Goal: Communication & Community: Answer question/provide support

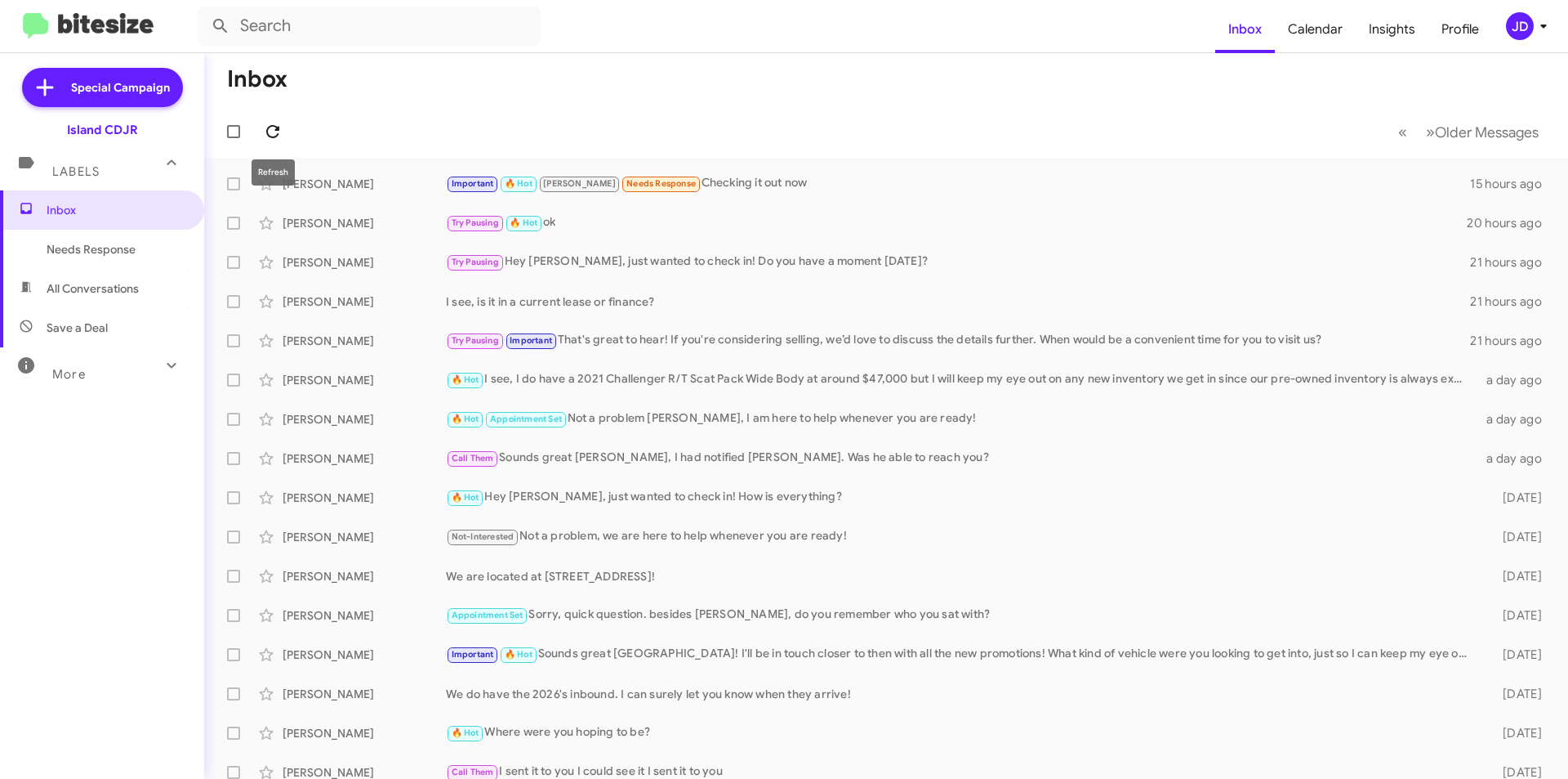
click at [268, 129] on icon at bounding box center [273, 131] width 13 height 13
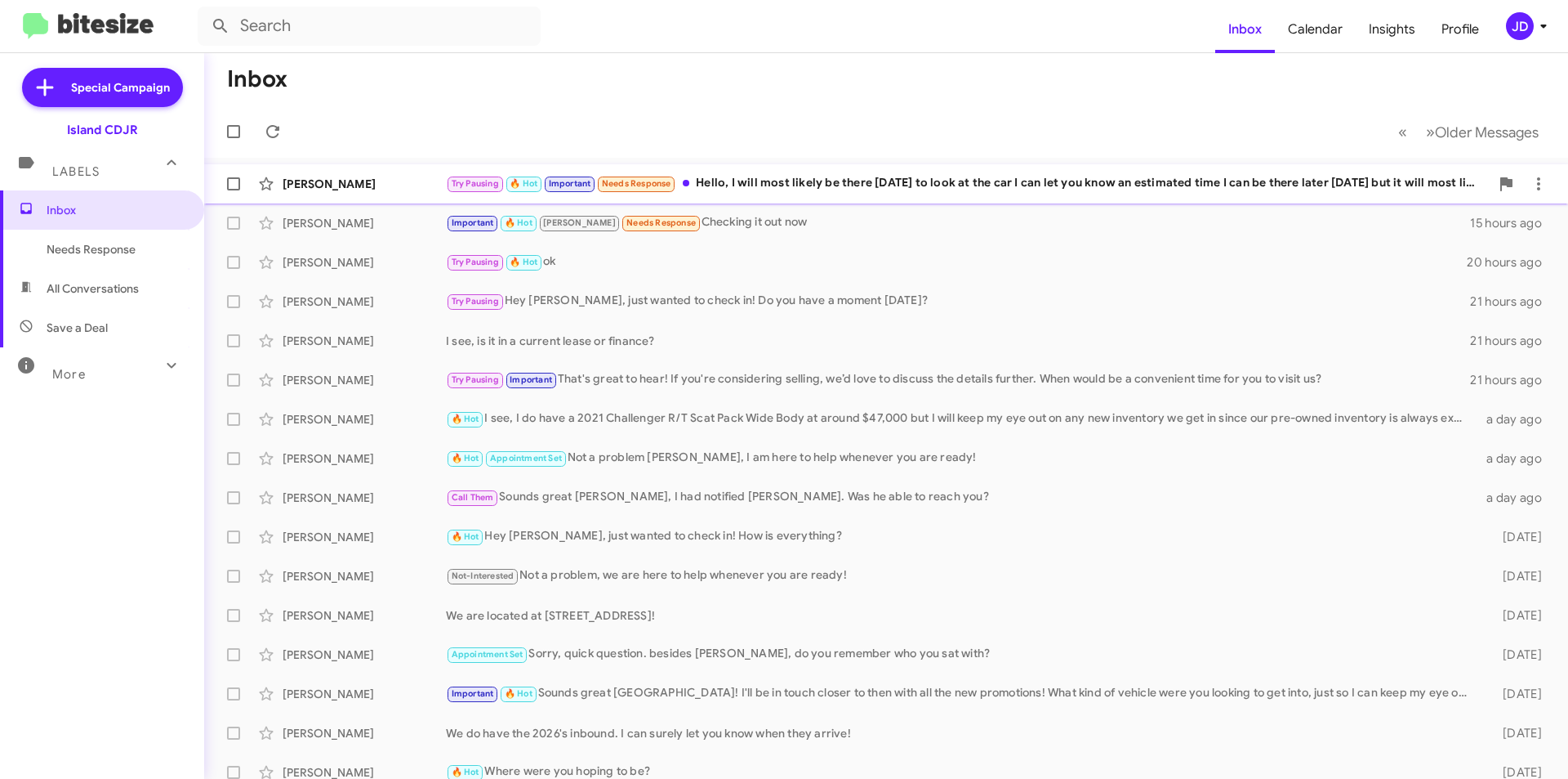
click at [674, 183] on small "Needs Response" at bounding box center [636, 184] width 77 height 16
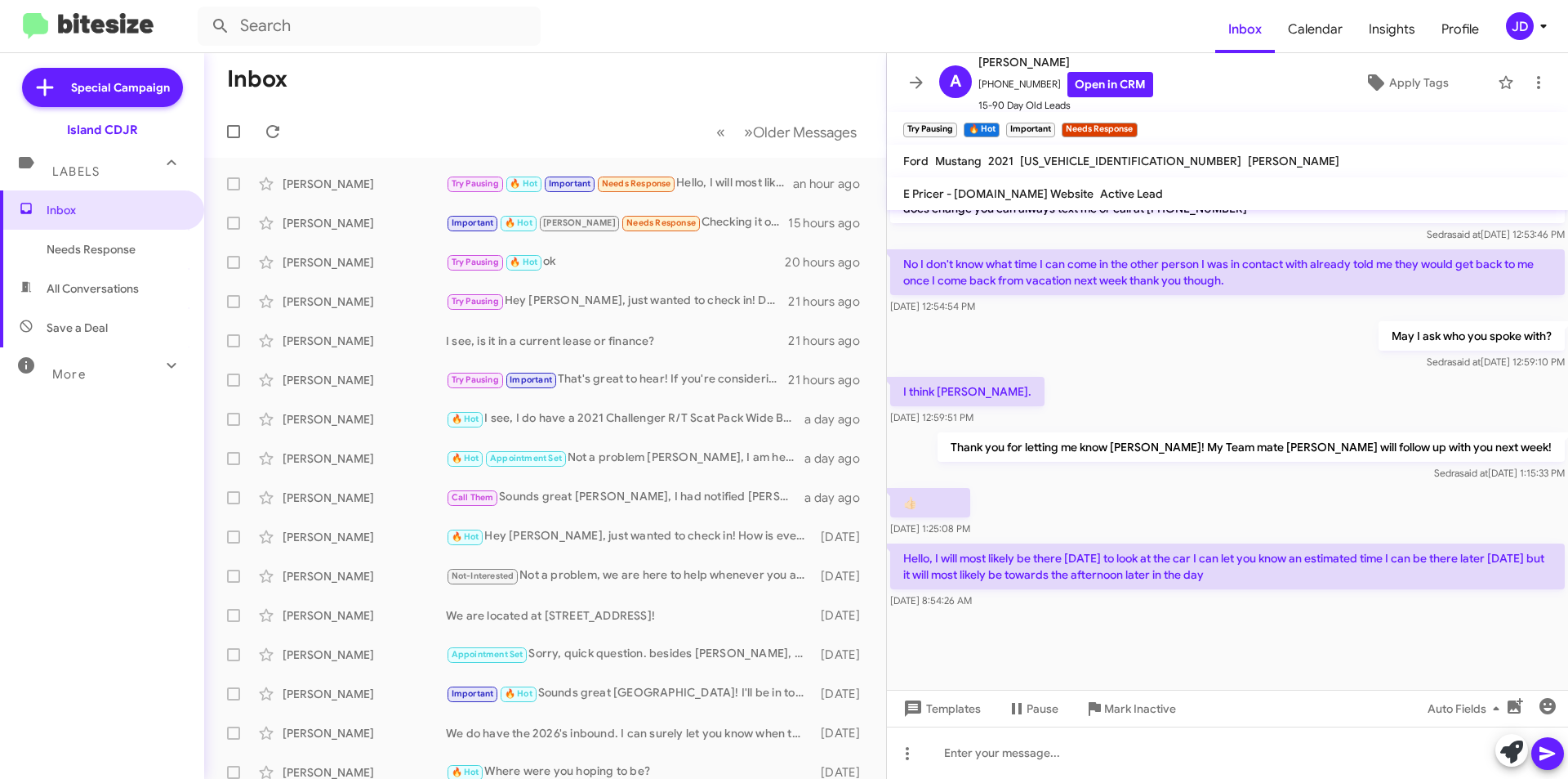
scroll to position [1210, 0]
click at [523, 232] on span "Important 🔥 Hot [PERSON_NAME] Needs Response" at bounding box center [573, 223] width 255 height 19
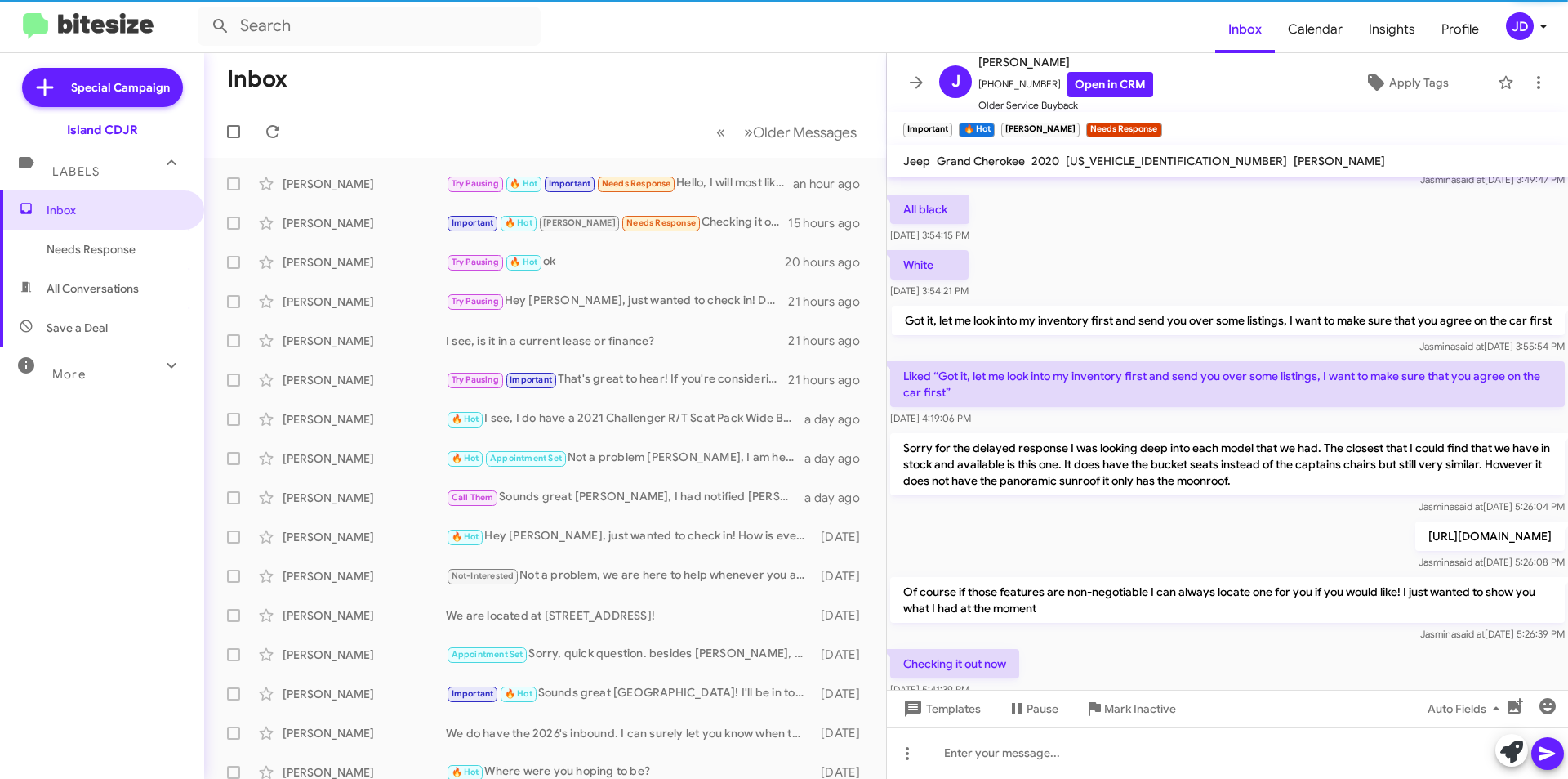
scroll to position [2067, 0]
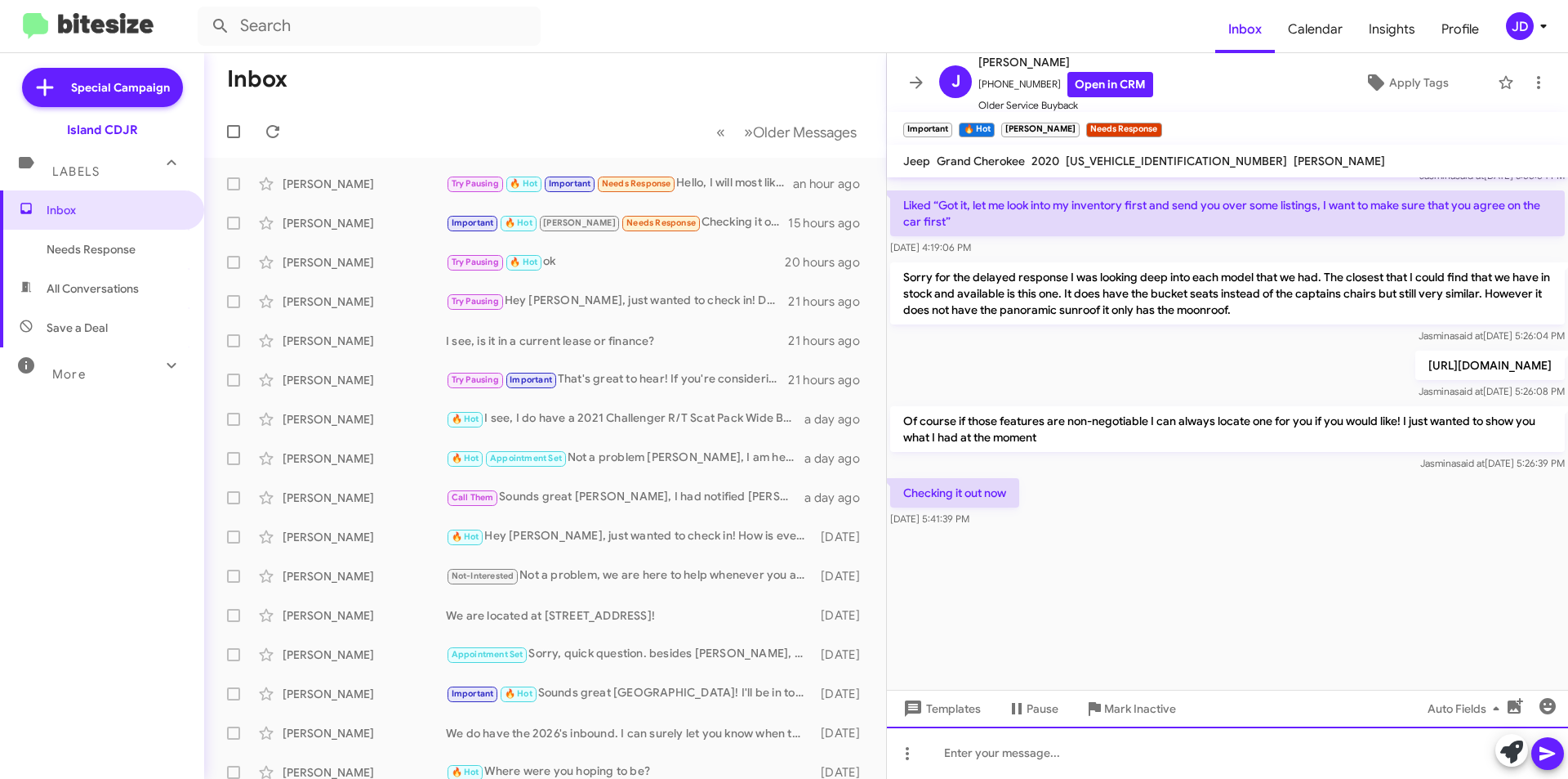
click at [1088, 751] on div at bounding box center [1227, 752] width 681 height 52
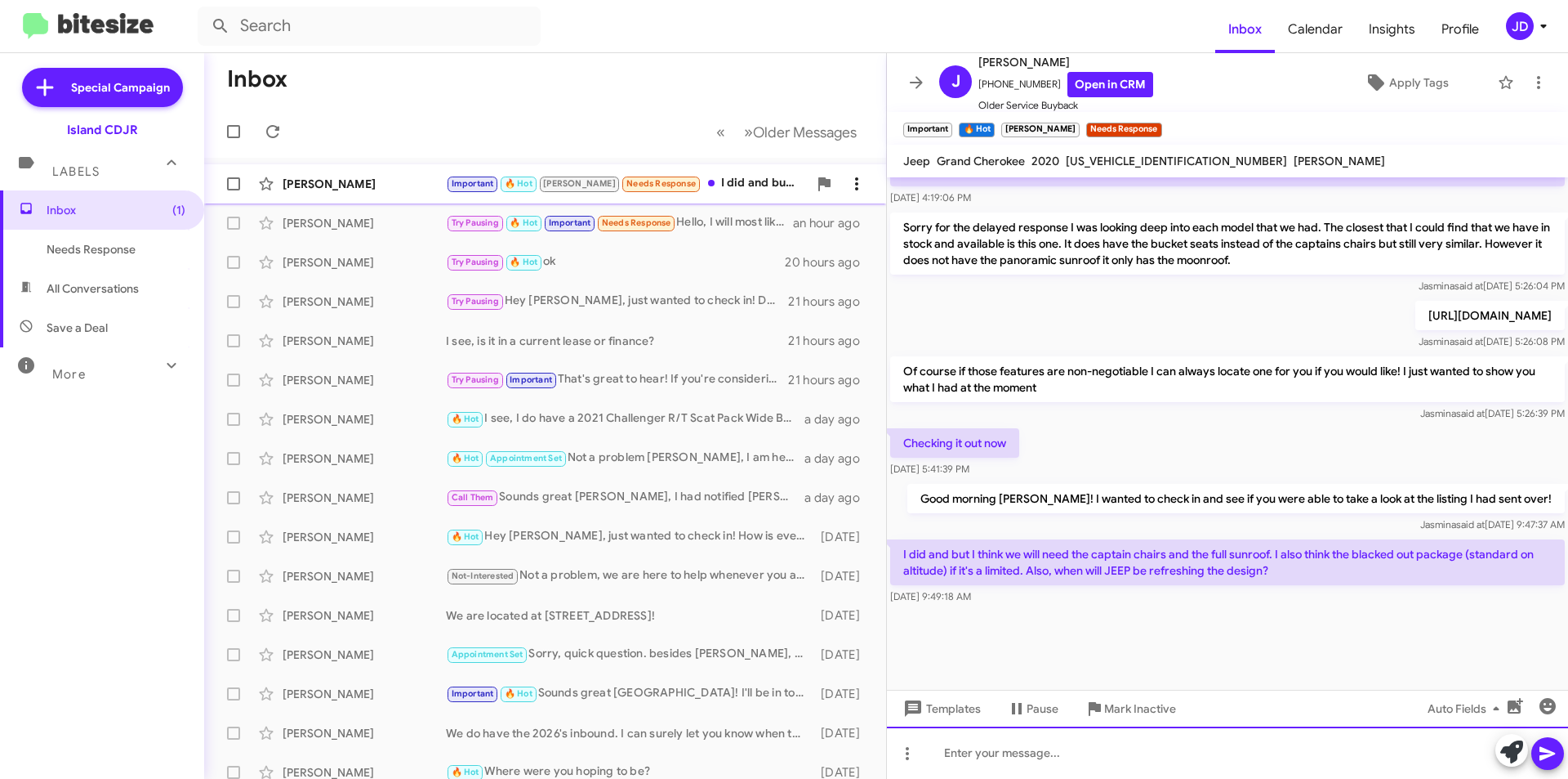
scroll to position [828, 0]
click at [1125, 558] on p "I did and but I think we will need the captain chairs and the full sunroof. I a…" at bounding box center [1228, 562] width 675 height 46
click at [914, 536] on div "I did and but I think we will need the captain chairs and the full sunroof. I a…" at bounding box center [1227, 572] width 681 height 72
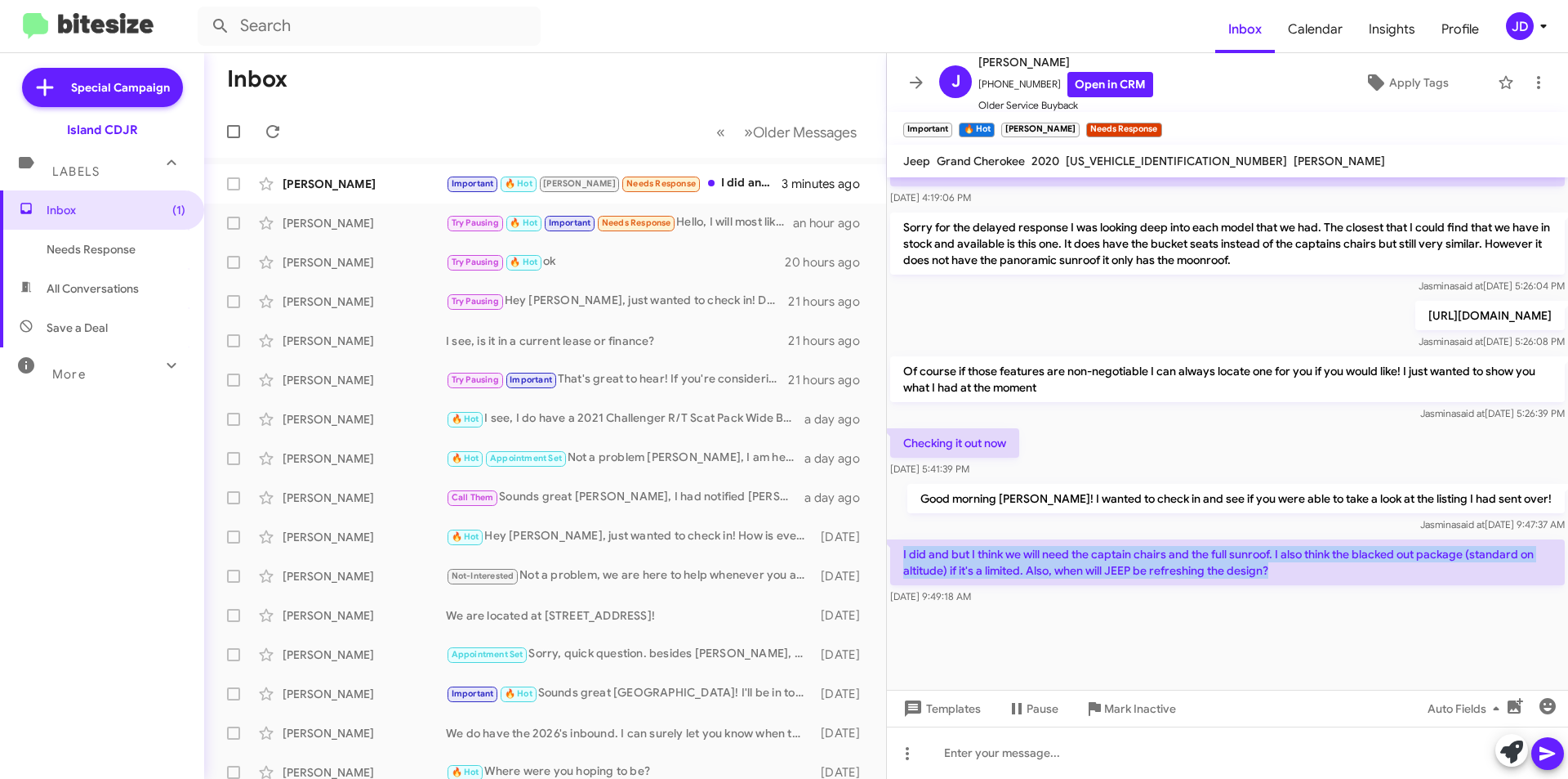
drag, startPoint x: 902, startPoint y: 556, endPoint x: 1339, endPoint y: 585, distance: 438.0
click at [1341, 585] on p "I did and but I think we will need the captain chairs and the full sunroof. I a…" at bounding box center [1228, 562] width 675 height 46
click at [1316, 567] on p "I did and but I think we will need the captain chairs and the full sunroof. I a…" at bounding box center [1228, 562] width 675 height 46
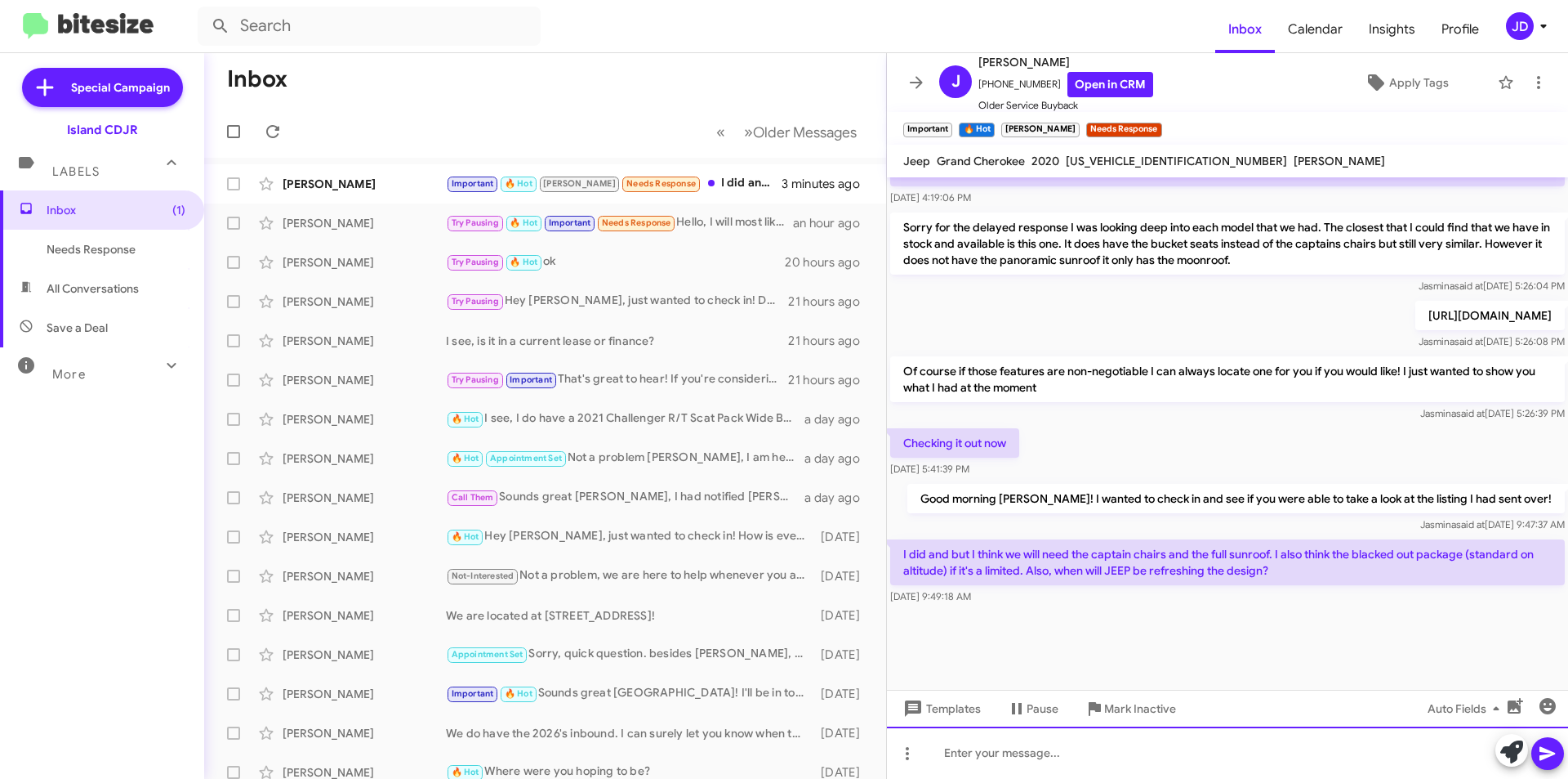
click at [1144, 744] on div at bounding box center [1227, 752] width 681 height 52
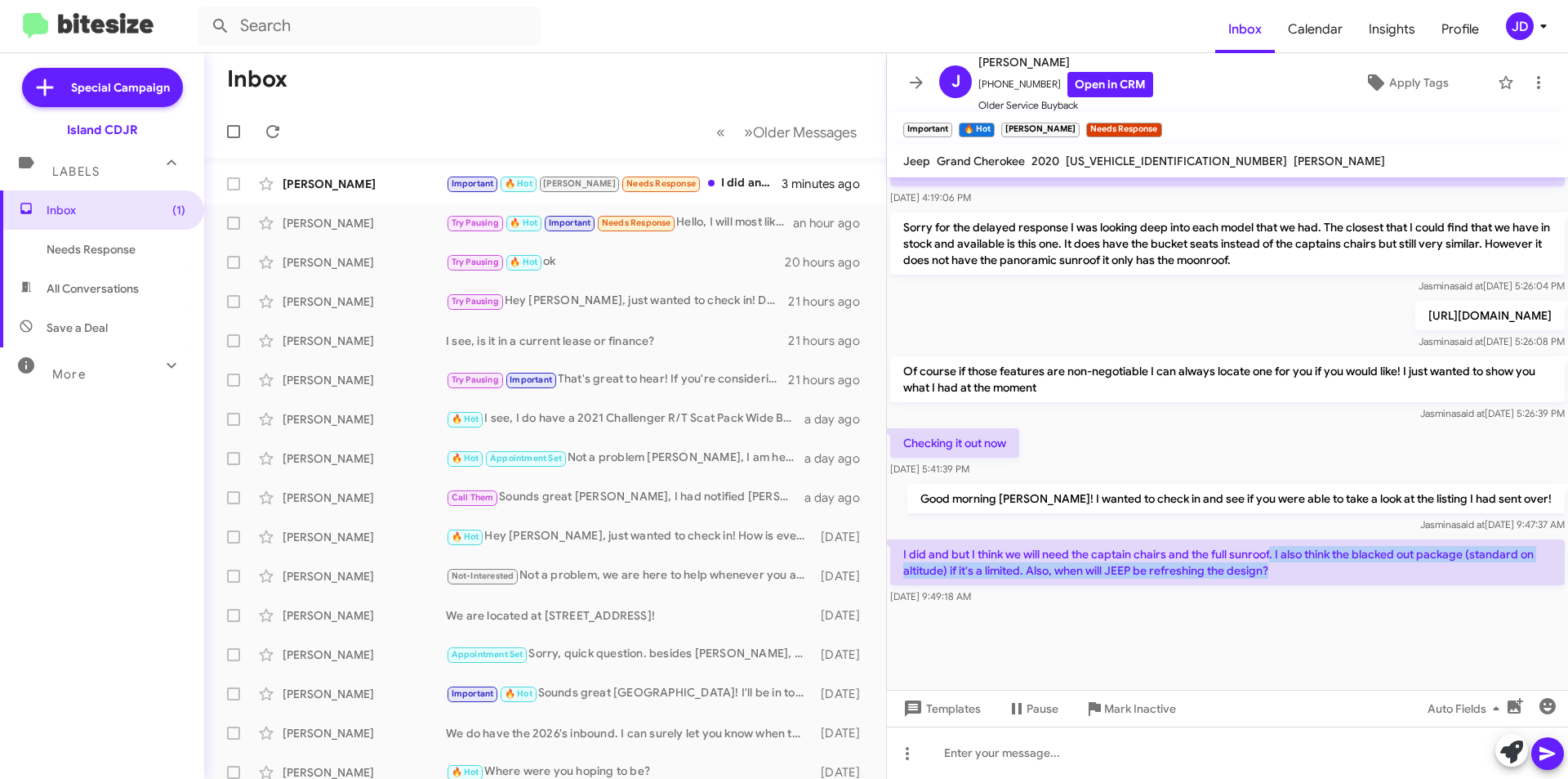
drag, startPoint x: 1274, startPoint y: 547, endPoint x: 1346, endPoint y: 566, distance: 74.5
click at [1346, 566] on p "I did and but I think we will need the captain chairs and the full sunroof. I a…" at bounding box center [1228, 562] width 675 height 46
drag, startPoint x: 1346, startPoint y: 566, endPoint x: 921, endPoint y: 549, distance: 425.3
click at [921, 549] on p "I did and but I think we will need the captain chairs and the full sunroof. I a…" at bounding box center [1228, 562] width 675 height 46
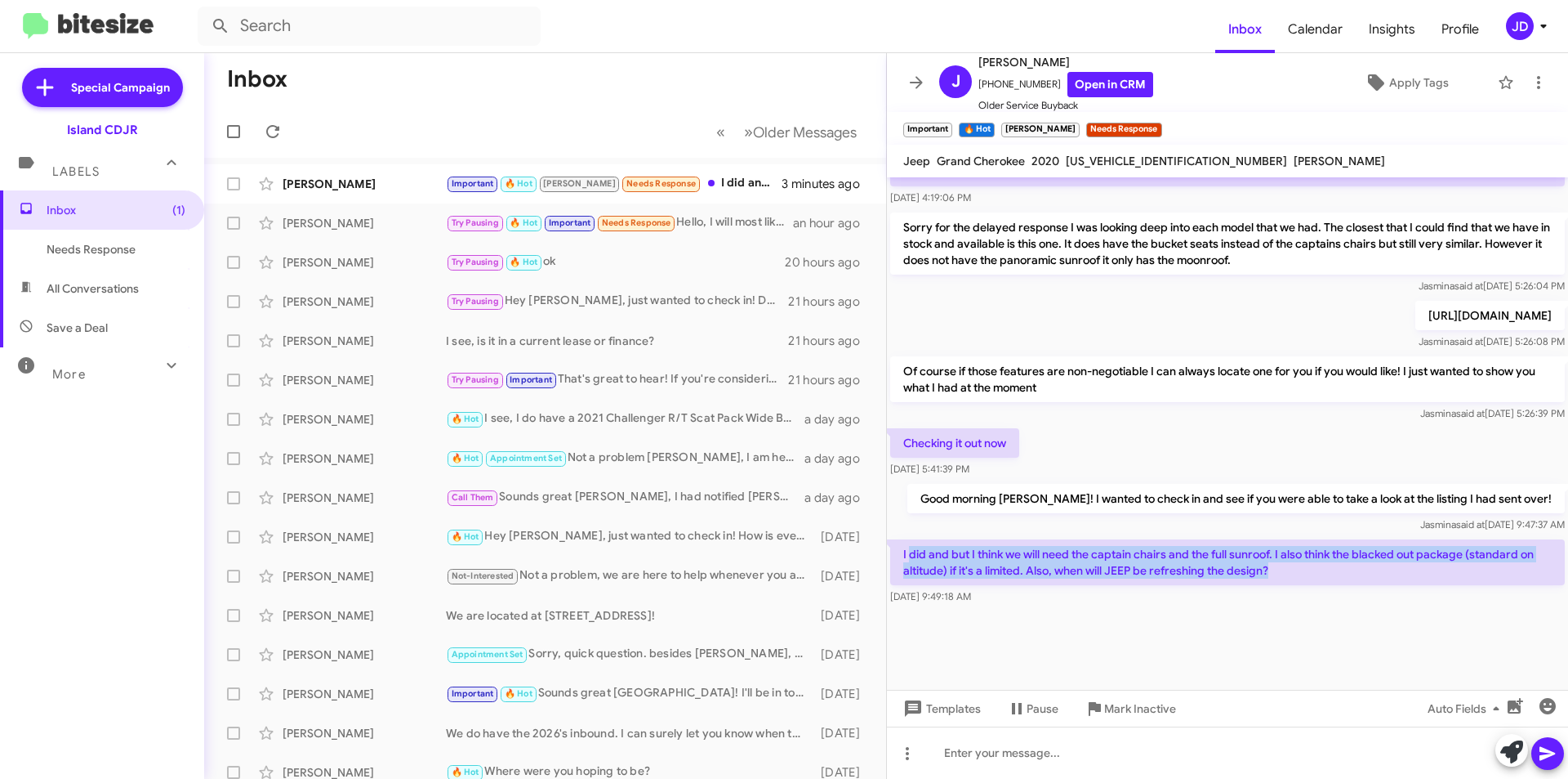
click at [921, 549] on p "I did and but I think we will need the captain chairs and the full sunroof. I a…" at bounding box center [1228, 562] width 675 height 46
drag, startPoint x: 921, startPoint y: 549, endPoint x: 1287, endPoint y: 571, distance: 366.7
click at [1287, 571] on p "I did and but I think we will need the captain chairs and the full sunroof. I a…" at bounding box center [1228, 562] width 675 height 46
drag, startPoint x: 1287, startPoint y: 571, endPoint x: 918, endPoint y: 552, distance: 369.5
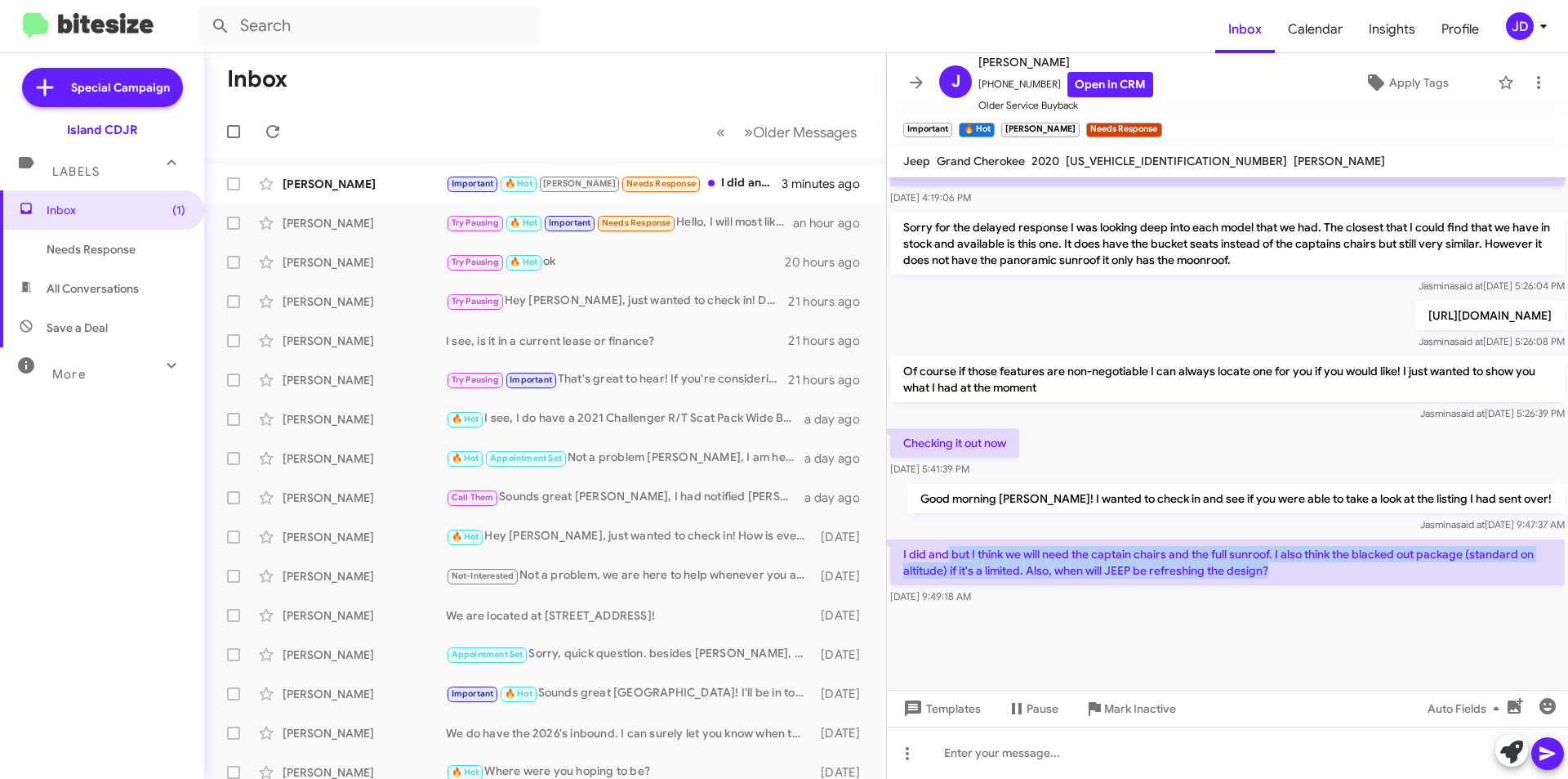
click at [937, 554] on p "I did and but I think we will need the captain chairs and the full sunroof. I a…" at bounding box center [1228, 562] width 675 height 46
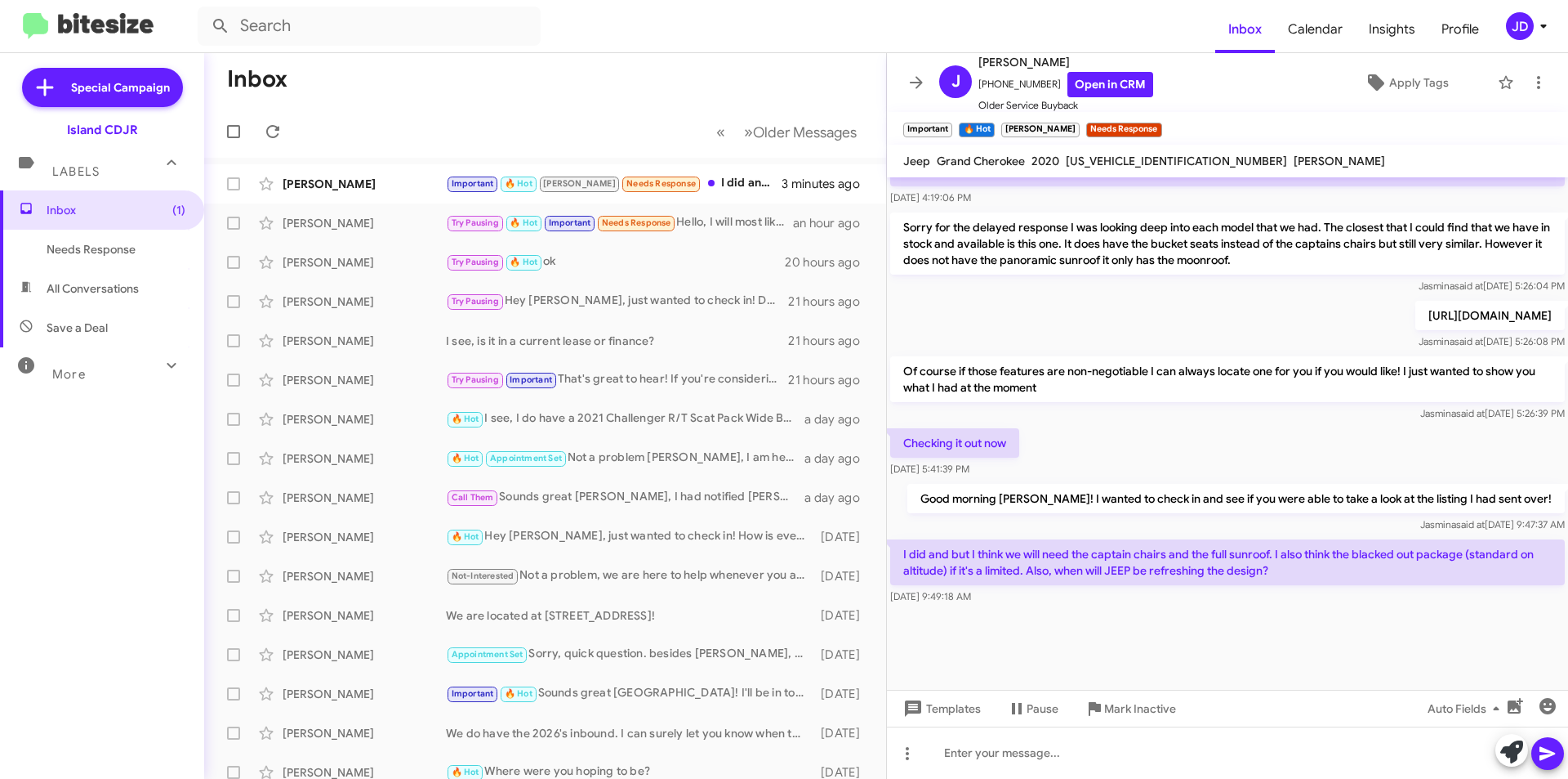
click at [918, 551] on p "I did and but I think we will need the captain chairs and the full sunroof. I a…" at bounding box center [1228, 562] width 675 height 46
click at [993, 549] on p "I did and but I think we will need the captain chairs and the full sunroof. I a…" at bounding box center [1228, 562] width 675 height 46
click at [1007, 485] on p "Good morning [PERSON_NAME]! I wanted to check in and see if you were able to ta…" at bounding box center [1235, 498] width 657 height 29
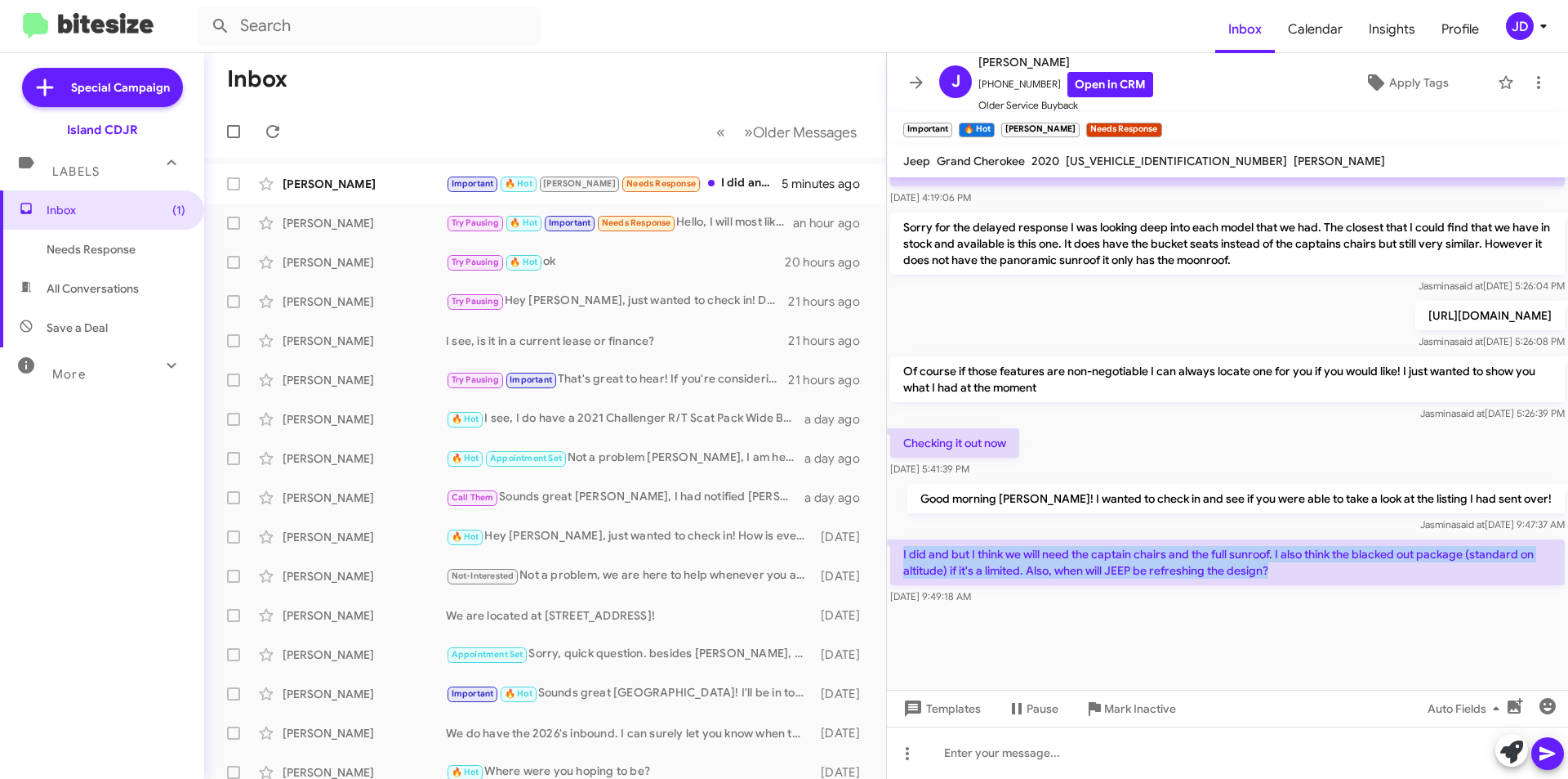
drag, startPoint x: 903, startPoint y: 550, endPoint x: 1312, endPoint y: 575, distance: 409.8
click at [1312, 575] on p "I did and but I think we will need the captain chairs and the full sunroof. I a…" at bounding box center [1228, 562] width 675 height 46
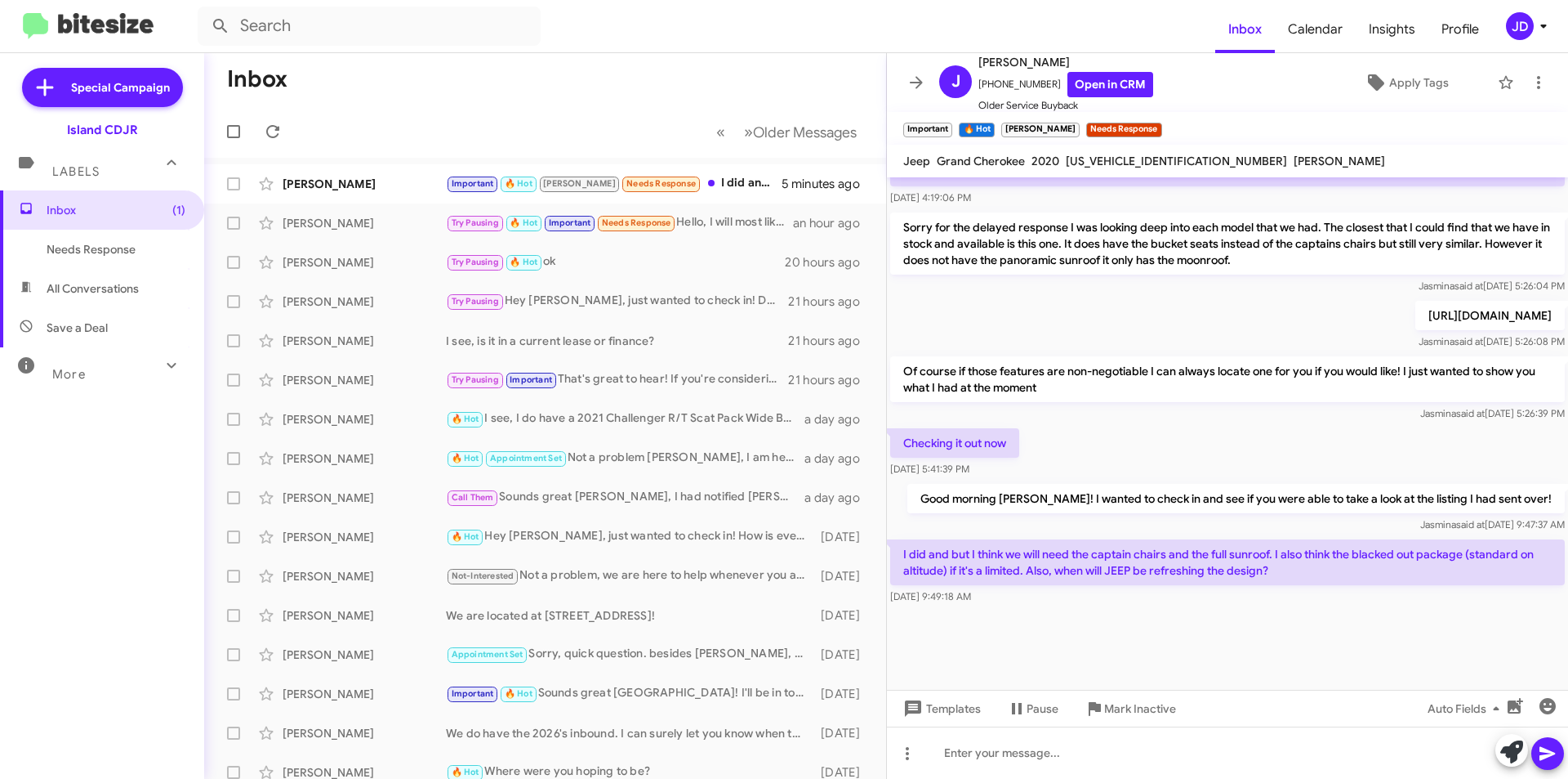
drag, startPoint x: 1312, startPoint y: 575, endPoint x: 879, endPoint y: 538, distance: 434.6
click at [879, 538] on div "Inbox « Previous » Next Older Messages [PERSON_NAME] Important 🔥 Hot [PERSON_NA…" at bounding box center [886, 416] width 1364 height 726
click at [902, 549] on p "I did and but I think we will need the captain chairs and the full sunroof. I a…" at bounding box center [1228, 562] width 675 height 46
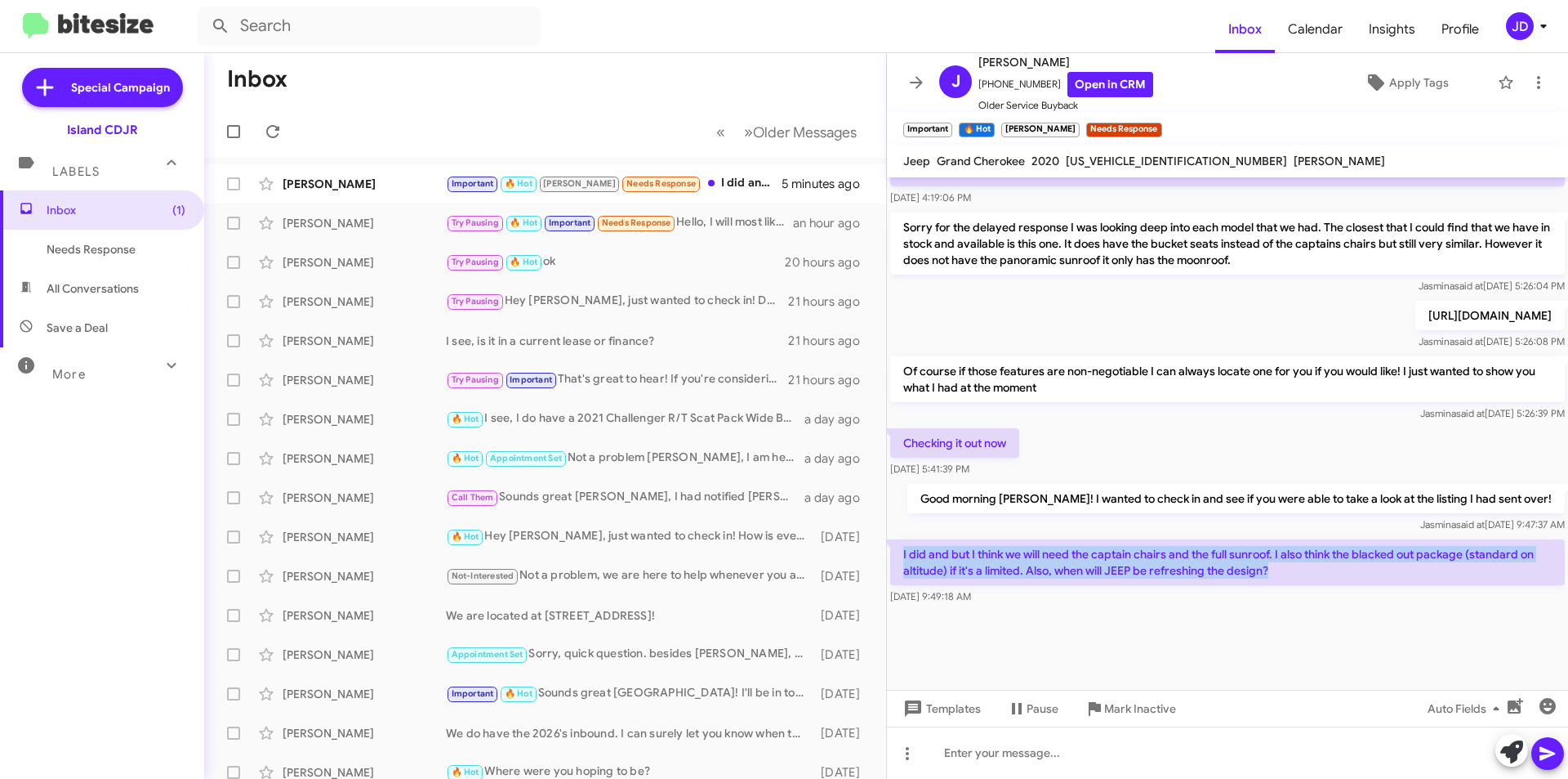
drag, startPoint x: 902, startPoint y: 549, endPoint x: 1294, endPoint y: 574, distance: 392.8
click at [1294, 574] on p "I did and but I think we will need the captain chairs and the full sunroof. I a…" at bounding box center [1228, 562] width 675 height 46
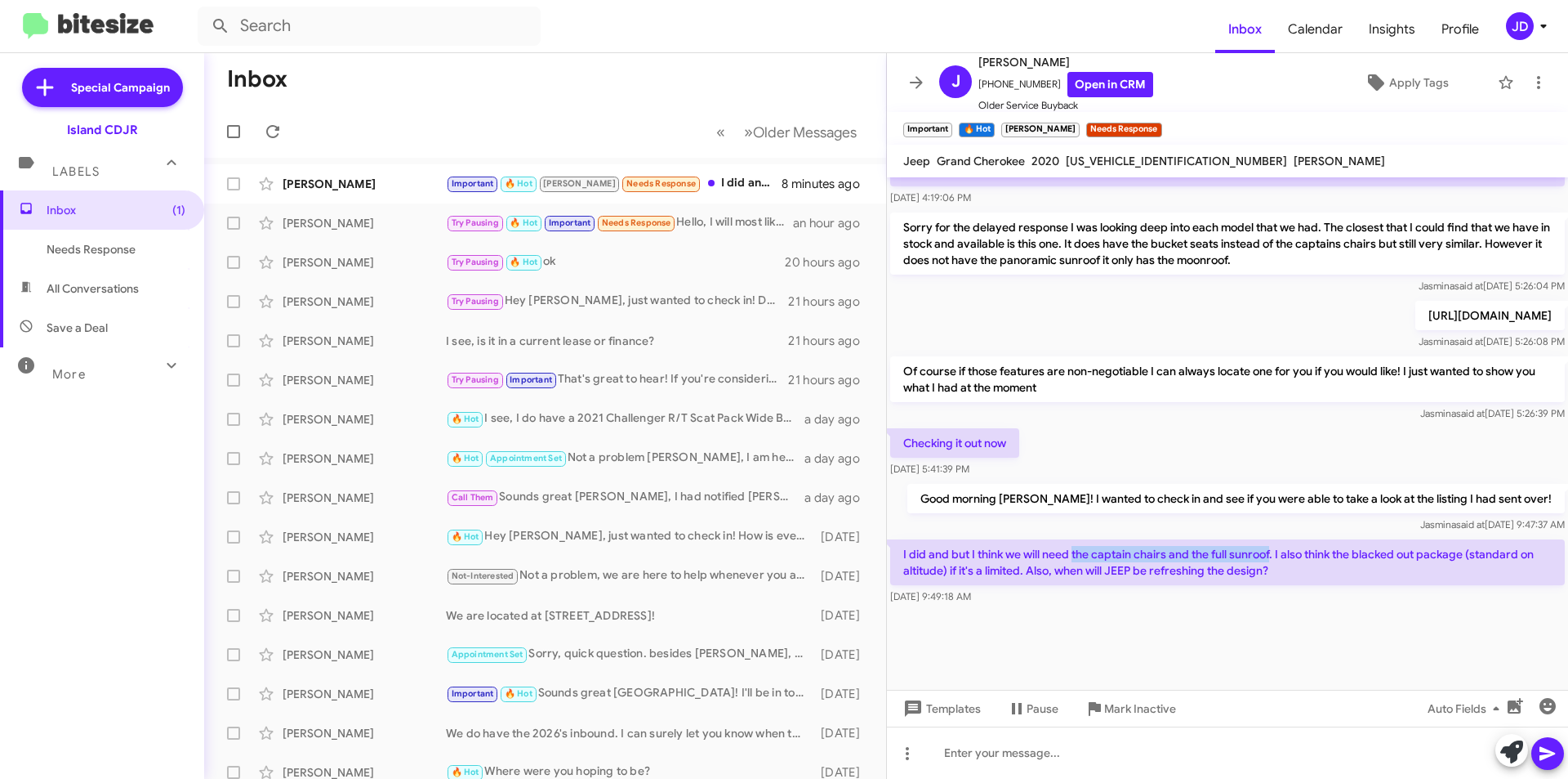
drag, startPoint x: 1081, startPoint y: 555, endPoint x: 1272, endPoint y: 554, distance: 191.0
click at [1272, 554] on p "I did and but I think we will need the captain chairs and the full sunroof. I a…" at bounding box center [1228, 562] width 675 height 46
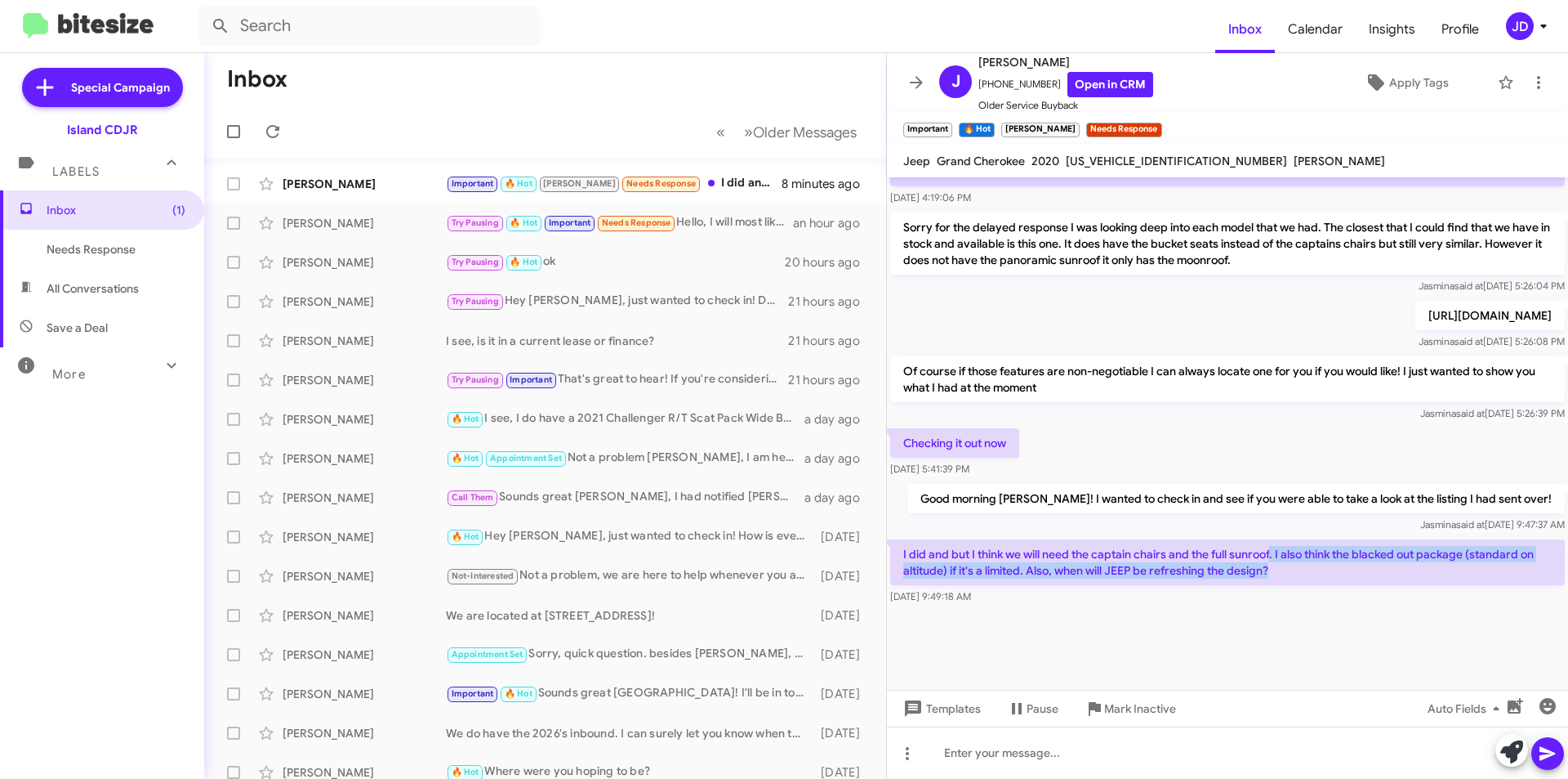
drag, startPoint x: 1272, startPoint y: 554, endPoint x: 1275, endPoint y: 564, distance: 10.4
click at [1275, 564] on p "I did and but I think we will need the captain chairs and the full sunroof. I a…" at bounding box center [1228, 562] width 675 height 46
drag, startPoint x: 1275, startPoint y: 564, endPoint x: 1266, endPoint y: 549, distance: 17.5
click at [1266, 549] on p "I did and but I think we will need the captain chairs and the full sunroof. I a…" at bounding box center [1228, 562] width 675 height 46
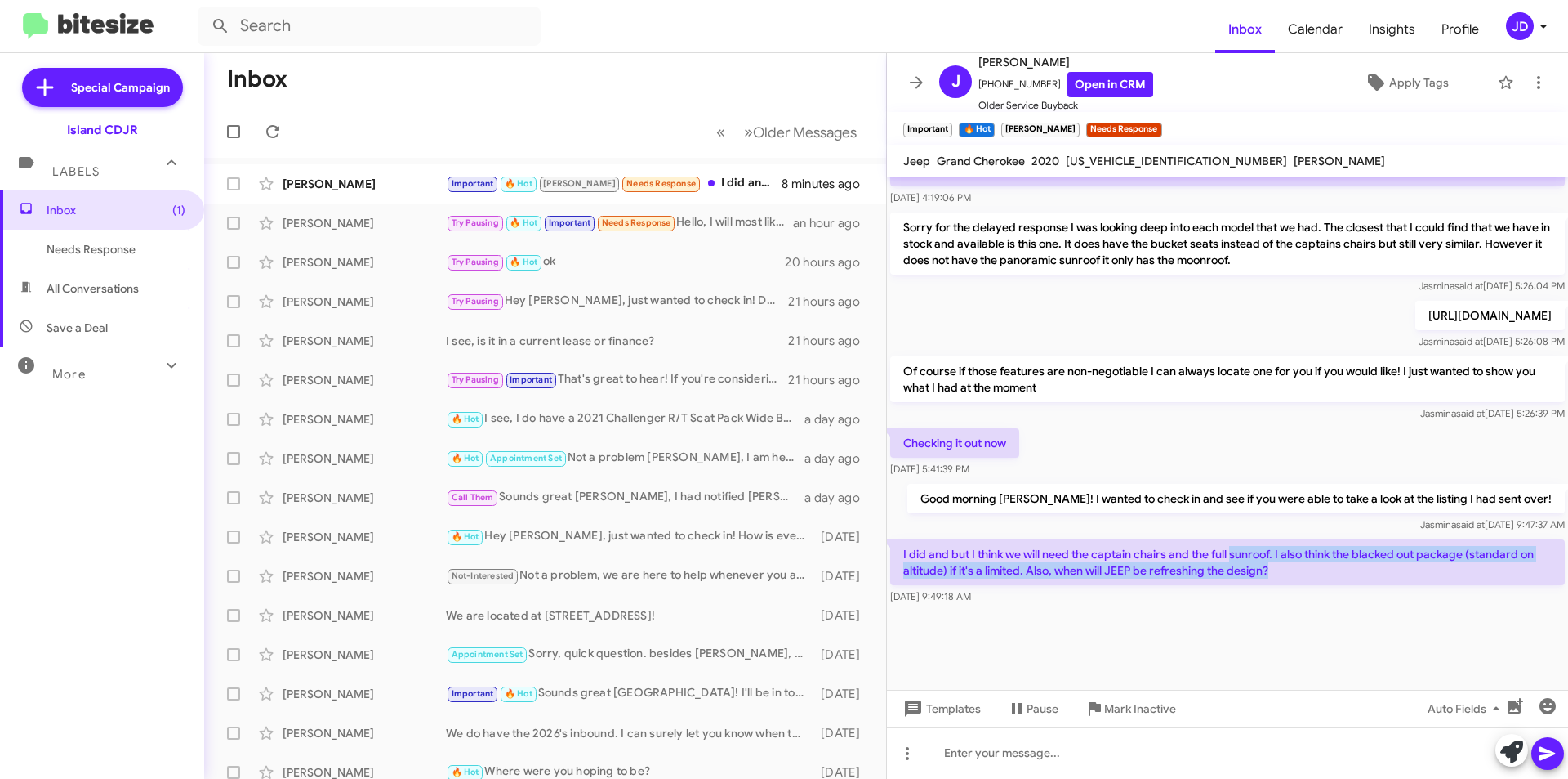
click at [1266, 549] on p "I did and but I think we will need the captain chairs and the full sunroof. I a…" at bounding box center [1228, 562] width 675 height 46
drag, startPoint x: 1266, startPoint y: 549, endPoint x: 1283, endPoint y: 563, distance: 22.0
click at [1283, 563] on p "I did and but I think we will need the captain chairs and the full sunroof. I a…" at bounding box center [1228, 562] width 675 height 46
drag, startPoint x: 1283, startPoint y: 563, endPoint x: 1271, endPoint y: 558, distance: 13.0
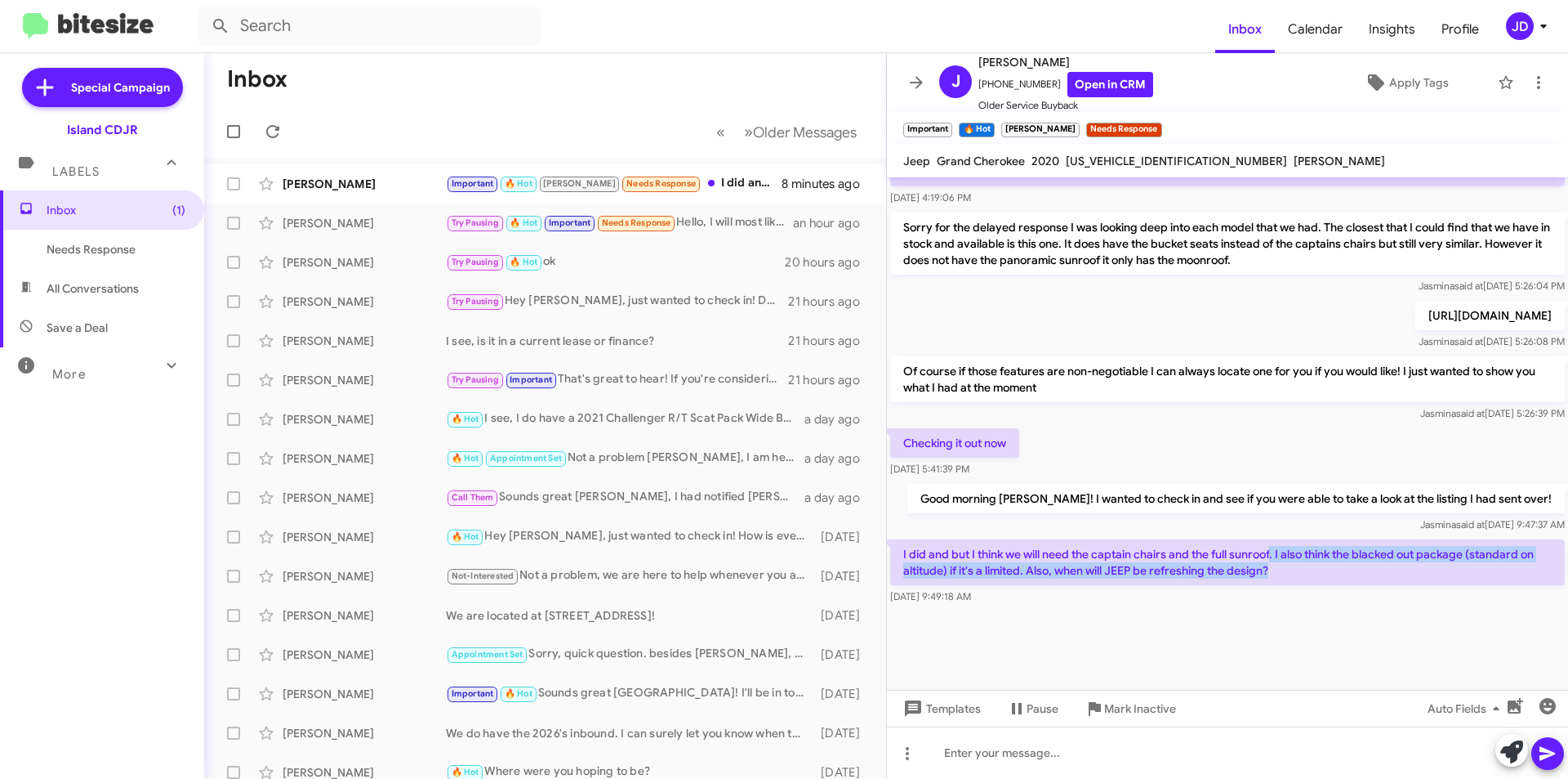
click at [1271, 558] on p "I did and but I think we will need the captain chairs and the full sunroof. I a…" at bounding box center [1228, 562] width 675 height 46
drag, startPoint x: 1271, startPoint y: 558, endPoint x: 1289, endPoint y: 571, distance: 22.2
click at [1289, 571] on p "I did and but I think we will need the captain chairs and the full sunroof. I a…" at bounding box center [1228, 562] width 675 height 46
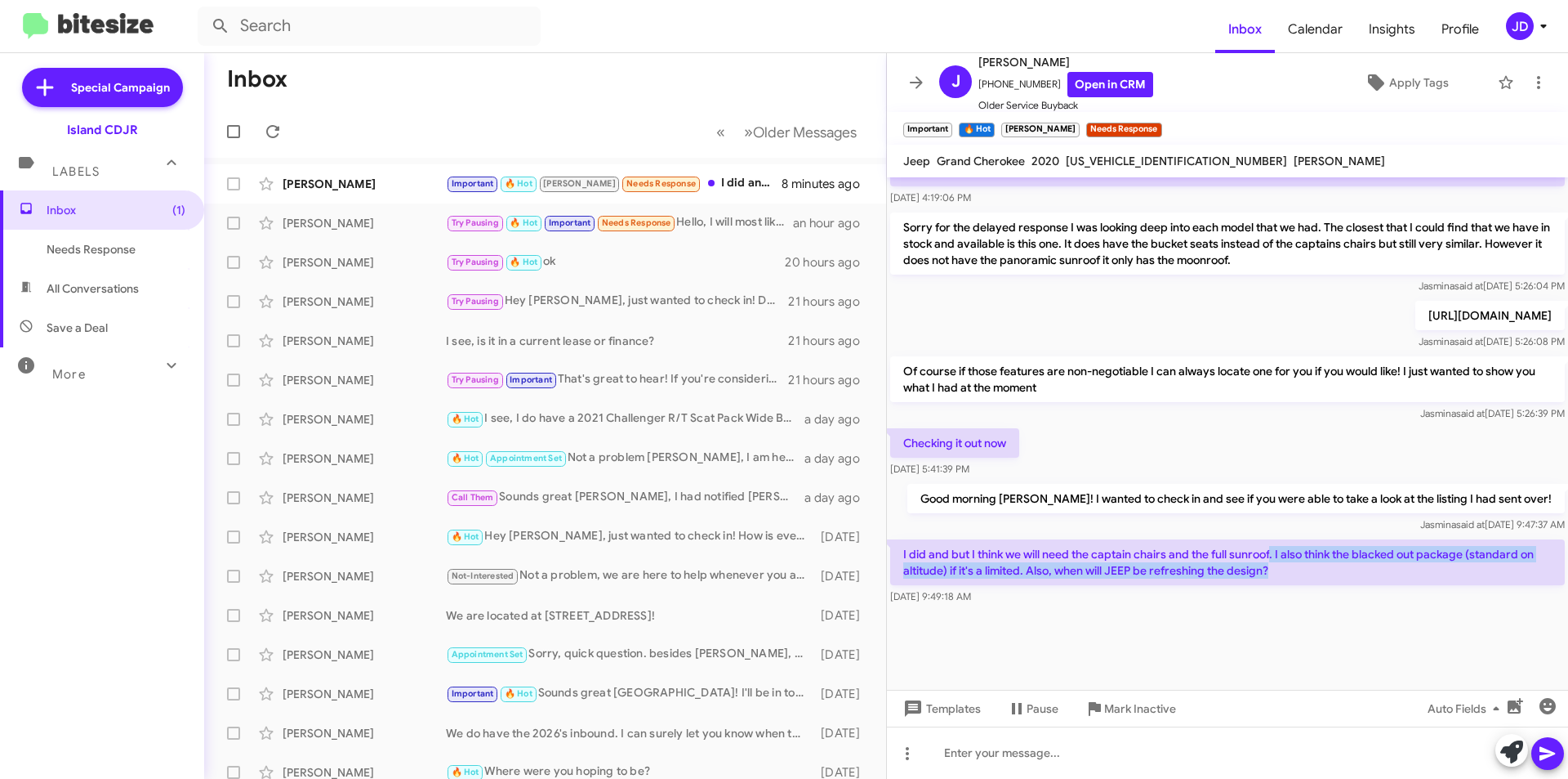
drag, startPoint x: 1289, startPoint y: 571, endPoint x: 1272, endPoint y: 554, distance: 24.0
click at [1272, 554] on p "I did and but I think we will need the captain chairs and the full sunroof. I a…" at bounding box center [1228, 562] width 675 height 46
drag, startPoint x: 1272, startPoint y: 554, endPoint x: 1284, endPoint y: 571, distance: 20.8
click at [1284, 571] on p "I did and but I think we will need the captain chairs and the full sunroof. I a…" at bounding box center [1228, 562] width 675 height 46
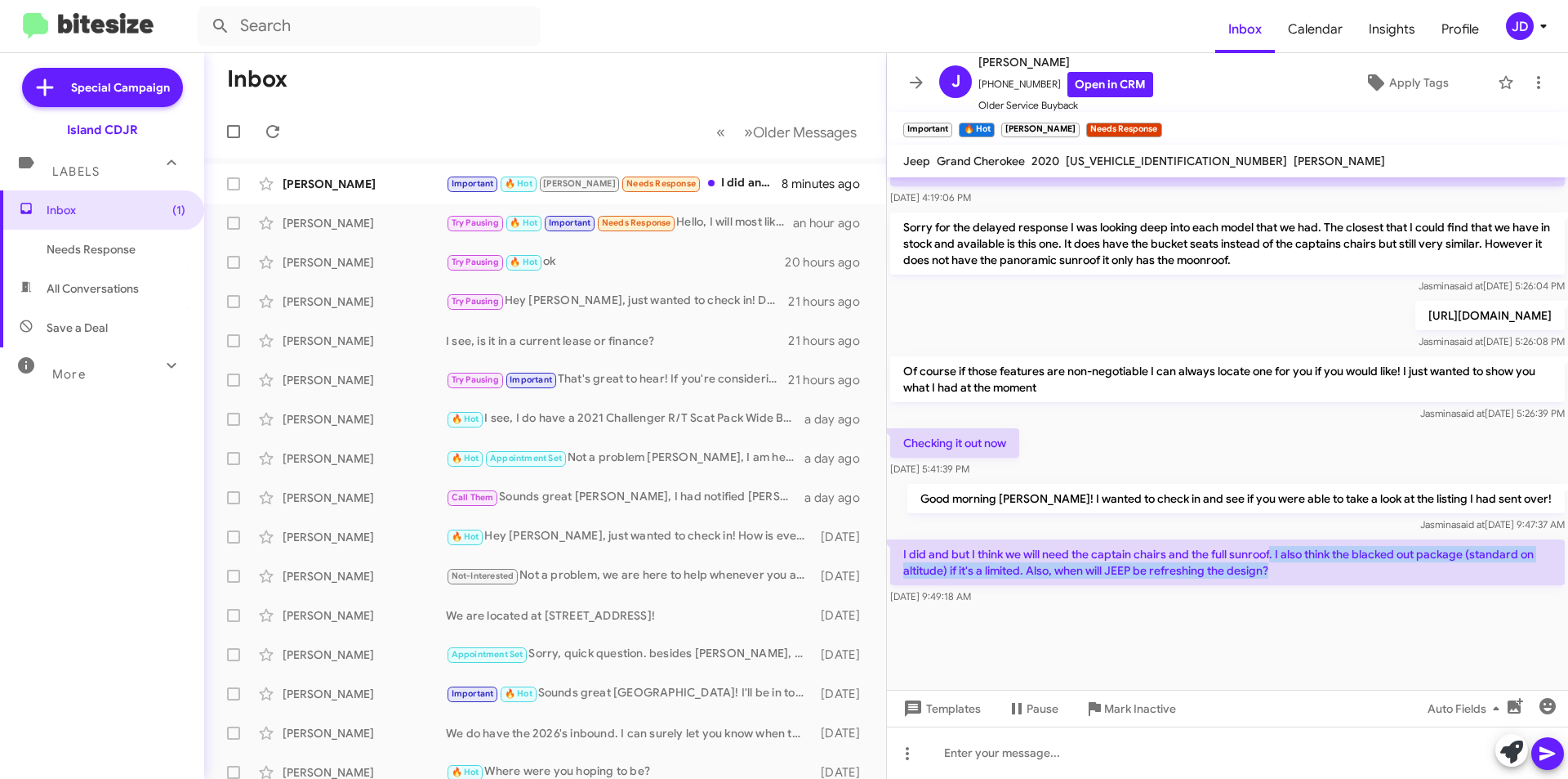
click at [1284, 571] on p "I did and but I think we will need the captain chairs and the full sunroof. I a…" at bounding box center [1228, 562] width 675 height 46
drag, startPoint x: 1047, startPoint y: 573, endPoint x: 1292, endPoint y: 571, distance: 245.0
click at [1292, 571] on p "I did and but I think we will need the captain chairs and the full sunroof. I a…" at bounding box center [1228, 562] width 675 height 46
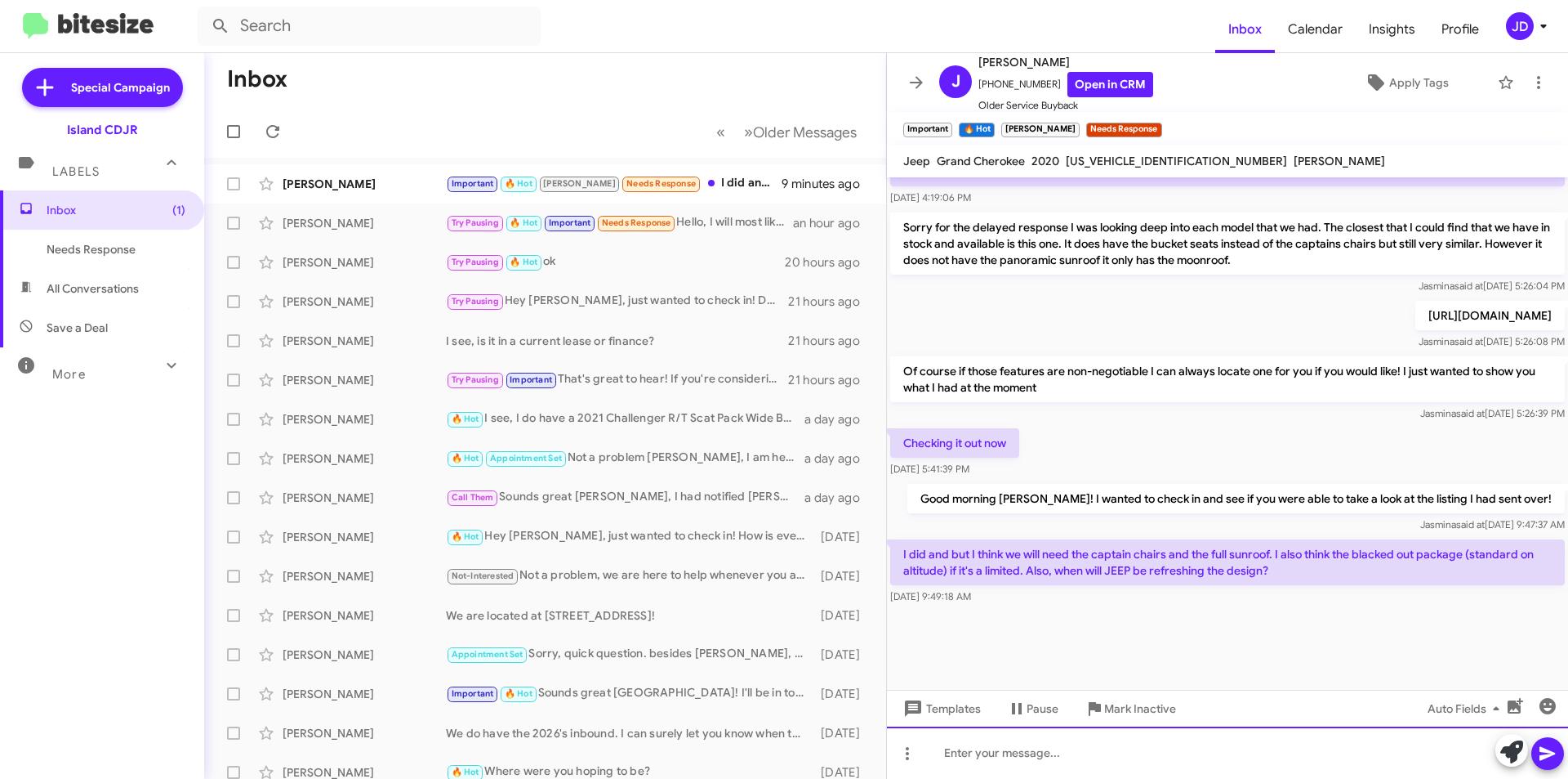
click at [1228, 756] on div at bounding box center [1227, 752] width 681 height 52
click at [1079, 755] on div at bounding box center [1227, 752] width 681 height 52
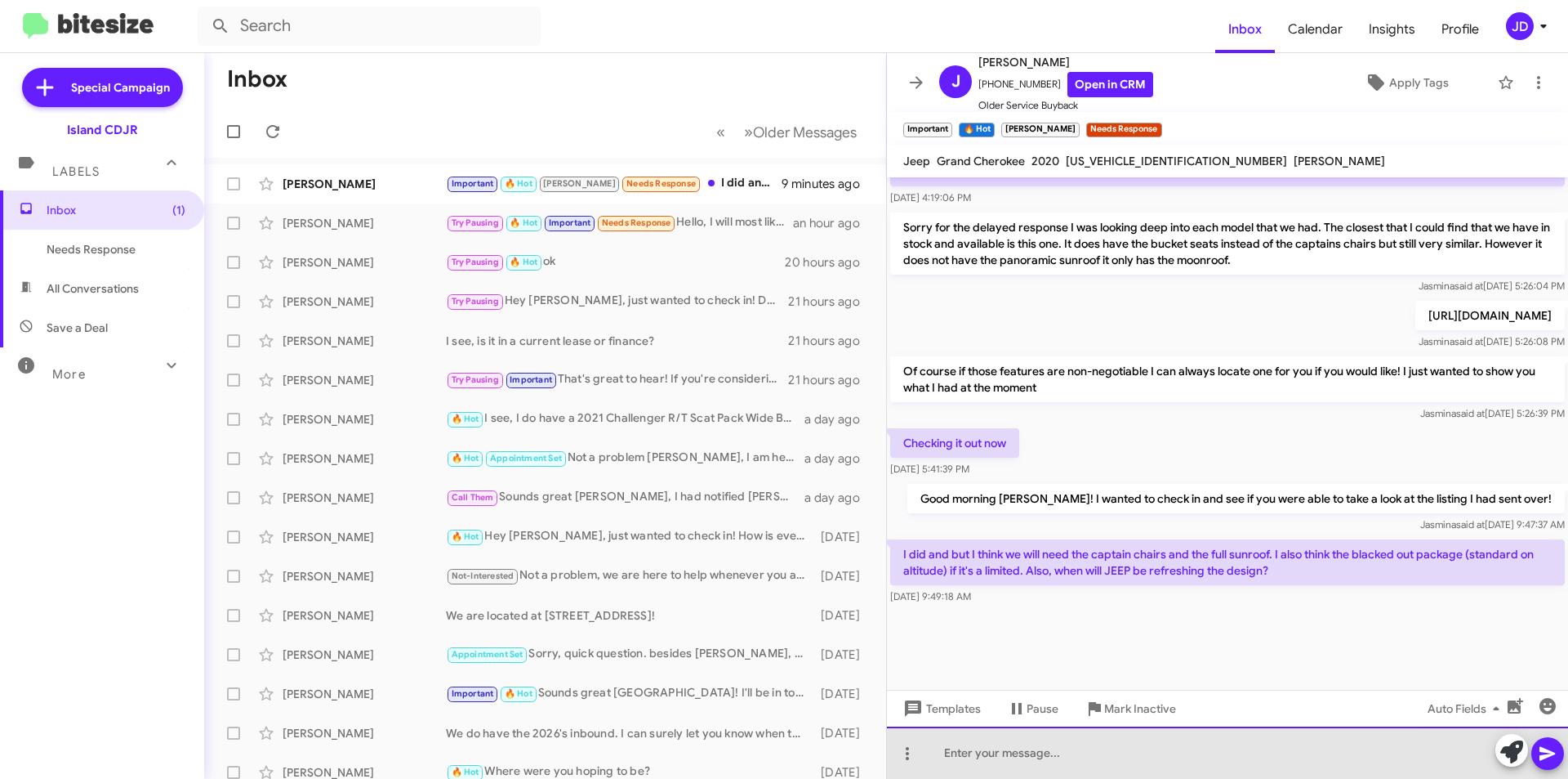
click at [1080, 733] on div at bounding box center [1227, 752] width 681 height 52
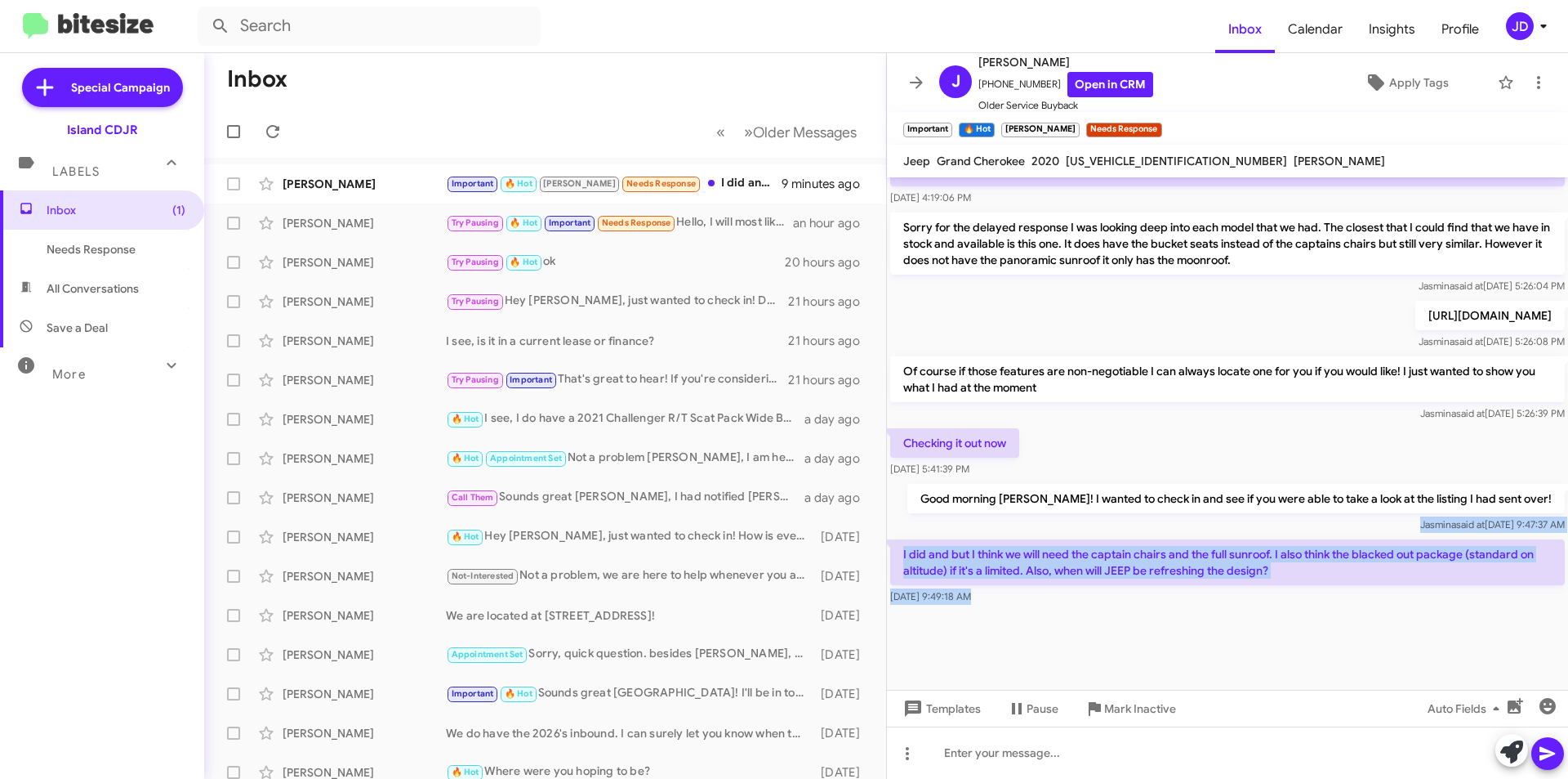
drag, startPoint x: 1082, startPoint y: 618, endPoint x: 893, endPoint y: 535, distance: 206.4
click at [893, 535] on cdk-virtual-scroll-viewport "Although there isn't any exact promotions on the L Altitude, it isn't to say we…" at bounding box center [1227, 433] width 681 height 513
click at [893, 535] on div "Good morning [PERSON_NAME]! I wanted to check in and see if you were able to ta…" at bounding box center [1227, 508] width 681 height 56
drag, startPoint x: 893, startPoint y: 535, endPoint x: 1284, endPoint y: 575, distance: 393.0
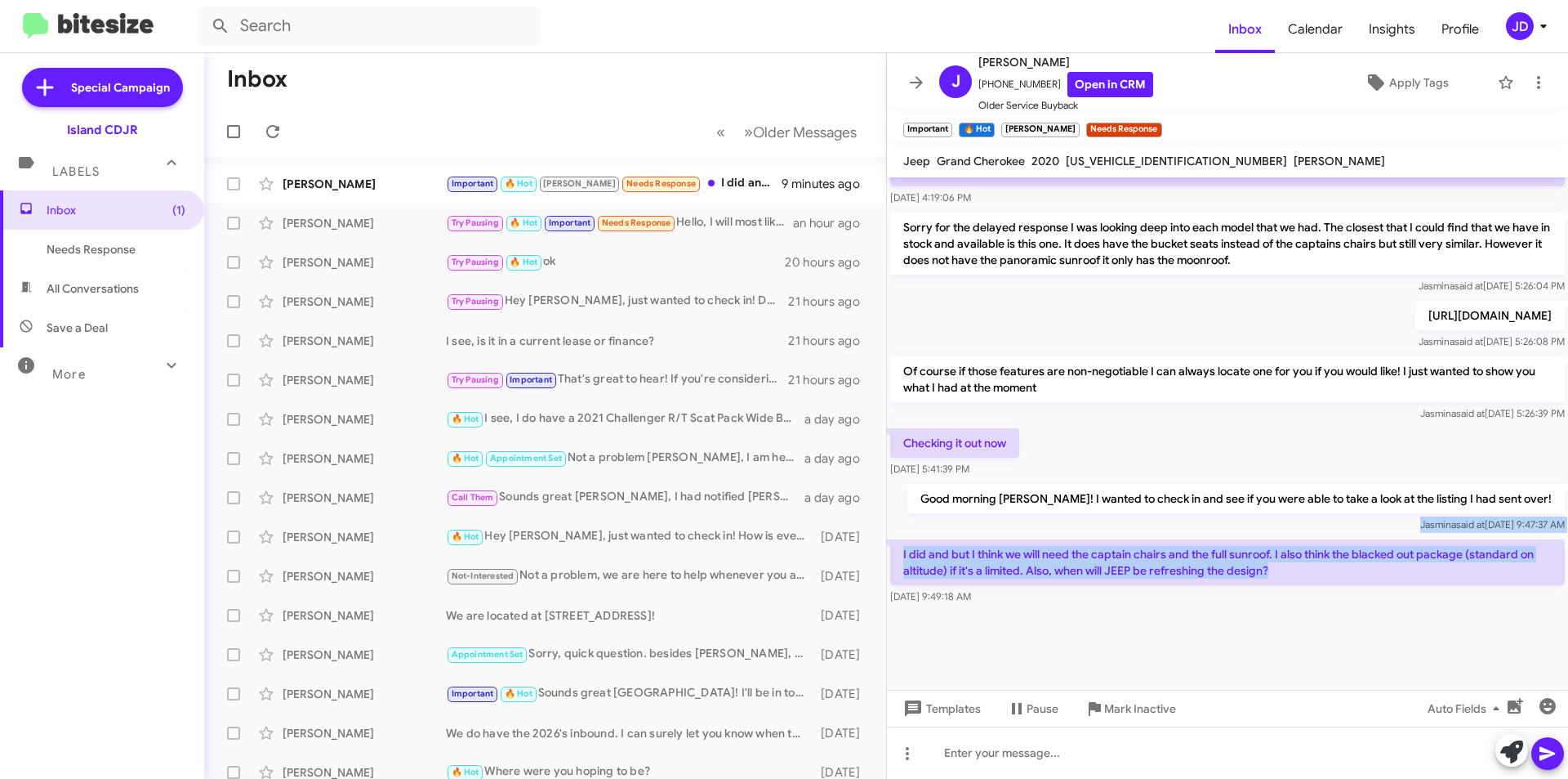
click at [1284, 575] on p "I did and but I think we will need the captain chairs and the full sunroof. I a…" at bounding box center [1228, 562] width 675 height 46
drag, startPoint x: 1284, startPoint y: 575, endPoint x: 906, endPoint y: 554, distance: 378.6
click at [906, 554] on p "I did and but I think we will need the captain chairs and the full sunroof. I a…" at bounding box center [1228, 562] width 675 height 46
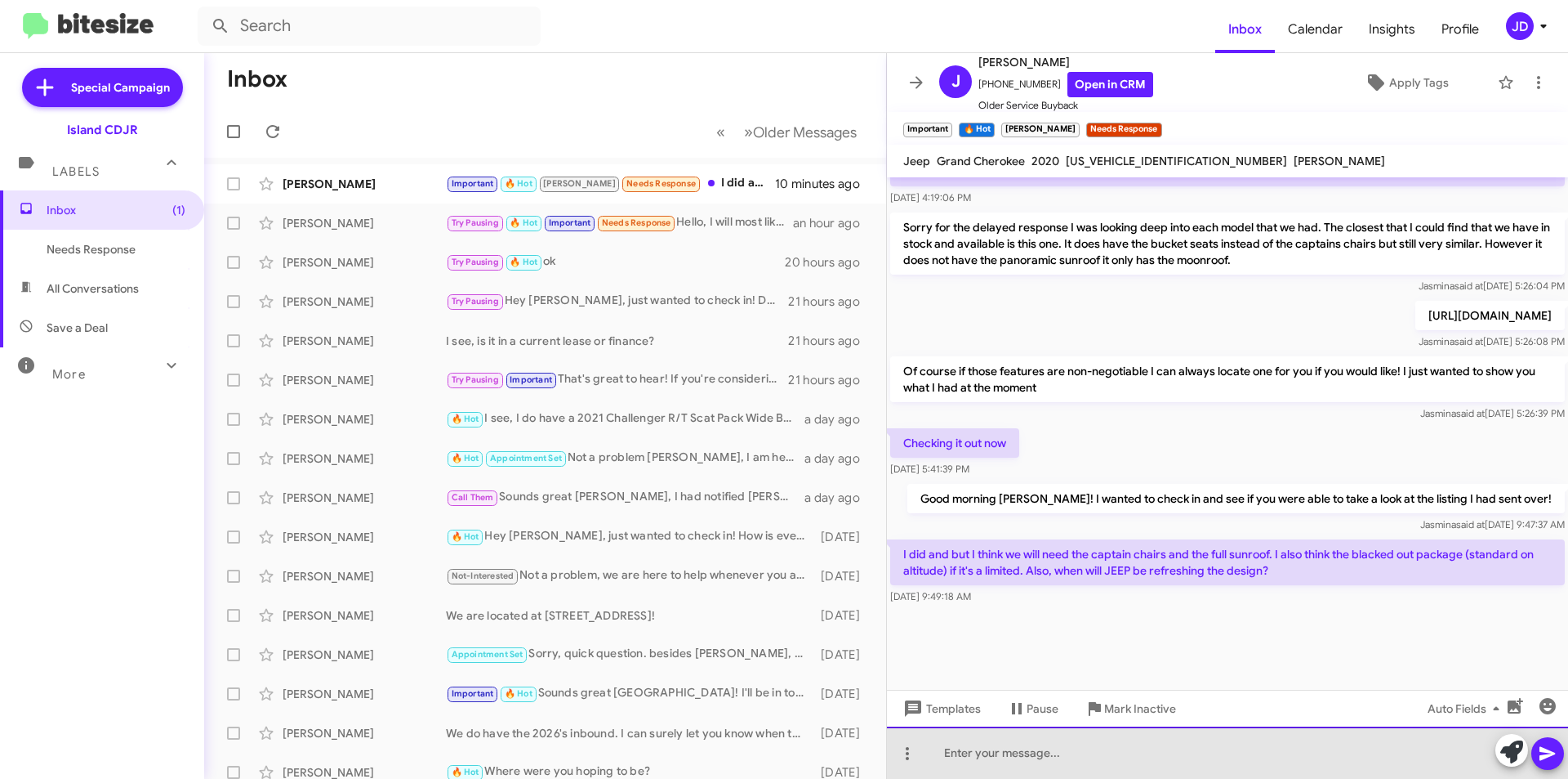
click at [972, 754] on div at bounding box center [1227, 752] width 681 height 52
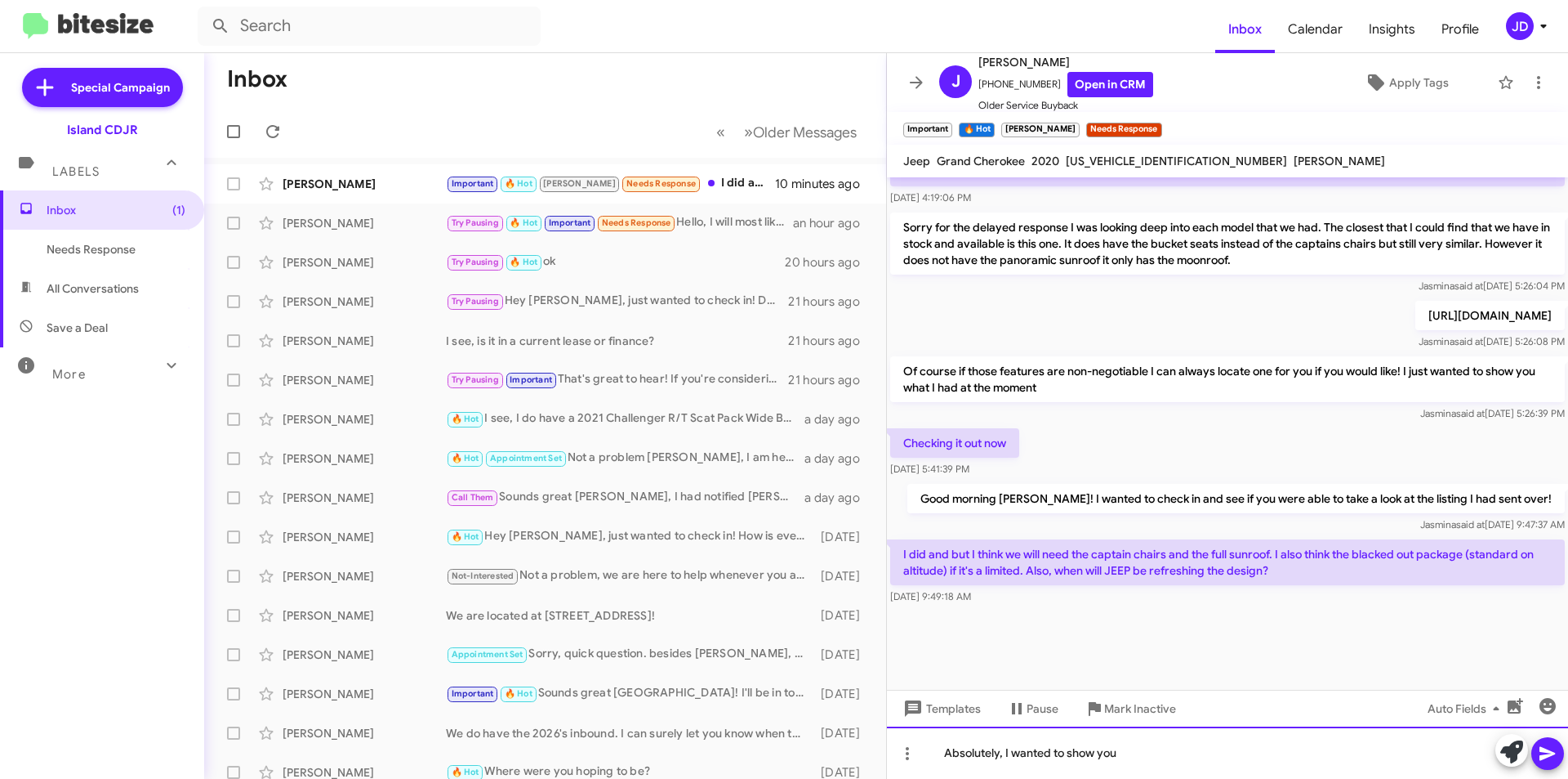
click at [1198, 750] on div "Absolutely, I wanted to show you" at bounding box center [1227, 752] width 681 height 52
